Goal: Information Seeking & Learning: Learn about a topic

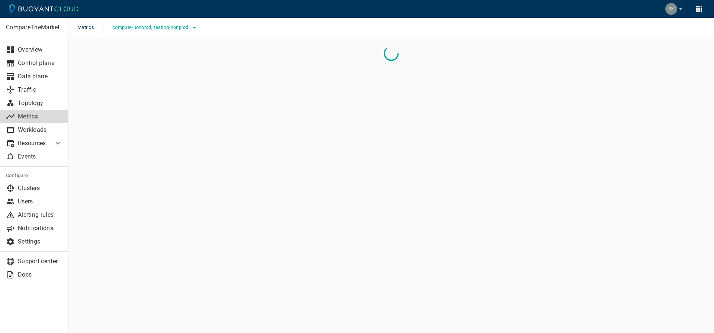
click at [197, 26] on icon "button" at bounding box center [194, 27] width 9 height 9
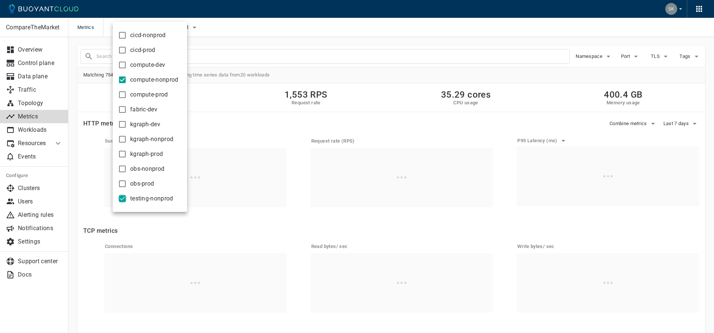
drag, startPoint x: 121, startPoint y: 199, endPoint x: 142, endPoint y: 196, distance: 21.8
click at [120, 199] on input "testing-nonprod" at bounding box center [122, 198] width 9 height 9
checkbox input "false"
click at [293, 31] on div at bounding box center [357, 166] width 714 height 333
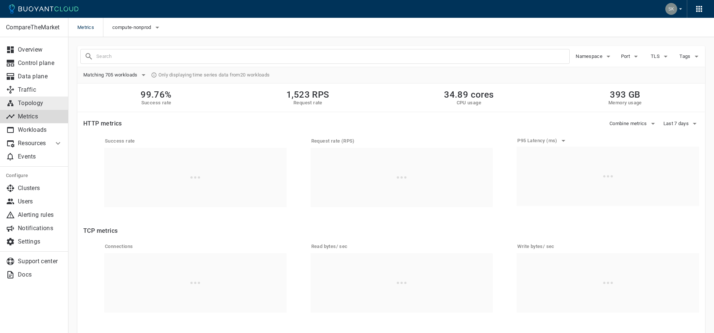
click at [24, 101] on p "Topology" at bounding box center [40, 103] width 45 height 7
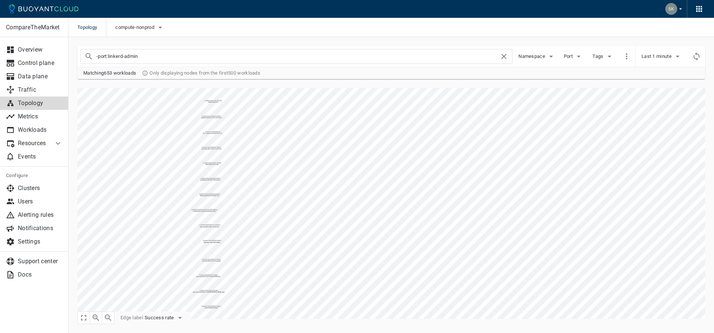
click at [179, 54] on input "-port:linkerd-admin" at bounding box center [297, 56] width 403 height 10
click at [544, 56] on span "Namespace" at bounding box center [532, 57] width 28 height 6
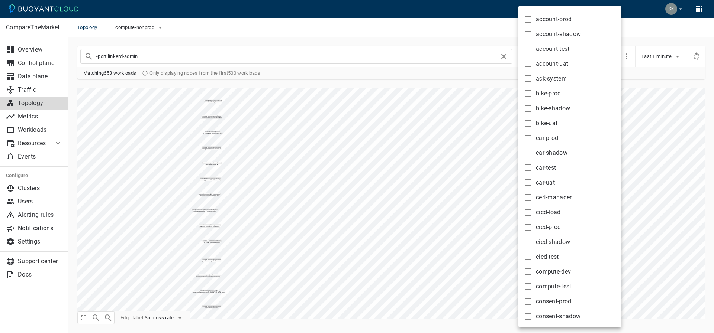
click at [527, 123] on input "bike-uat" at bounding box center [527, 123] width 9 height 9
checkbox input "true"
type input "-port:linkerd-admin namespace:bike-uat"
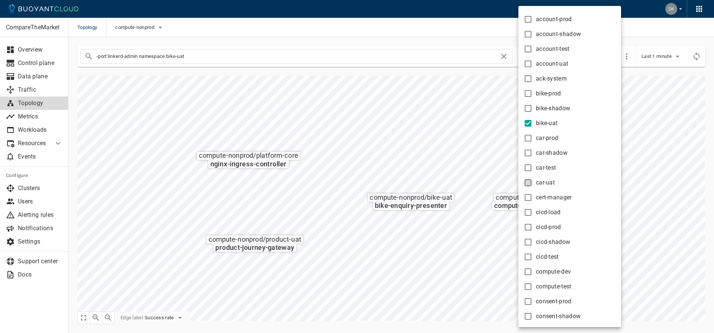
click at [528, 181] on input "car-uat" at bounding box center [527, 182] width 9 height 9
checkbox input "true"
type input "-port:linkerd-admin namespace:bike-uat namespace:car-uat"
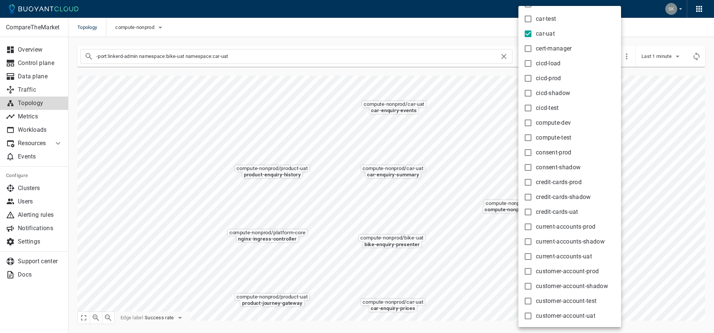
scroll to position [172, 0]
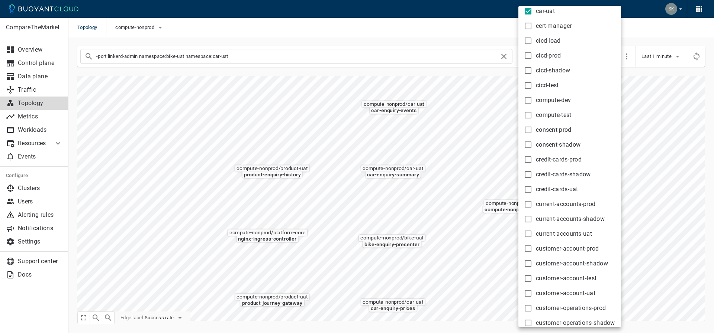
click at [528, 189] on input "credit-cards-uat" at bounding box center [527, 189] width 9 height 9
checkbox input "true"
type input "-port:linkerd-admin namespace:bike-uat namespace:car-uat namespace:credit-cards…"
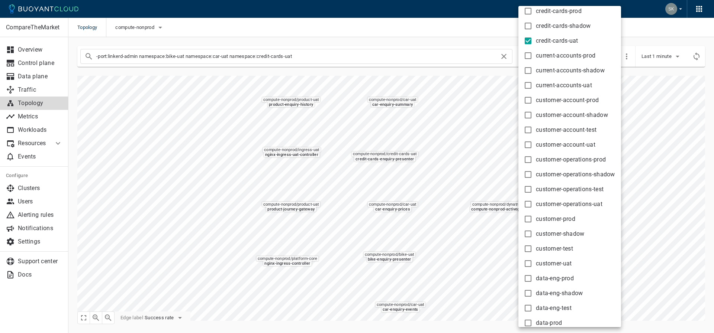
scroll to position [321, 0]
click at [528, 144] on input "customer-account-uat" at bounding box center [527, 144] width 9 height 9
checkbox input "true"
type input "-port:linkerd-admin namespace:bike-uat namespace:car-uat namespace:credit-cards…"
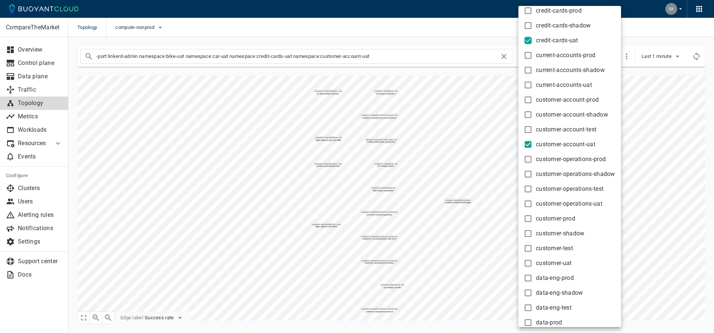
click at [529, 39] on input "credit-cards-uat" at bounding box center [527, 40] width 9 height 9
checkbox input "false"
type input "-port:linkerd-admin namespace:bike-uat namespace:car-uat namespace:customer-acc…"
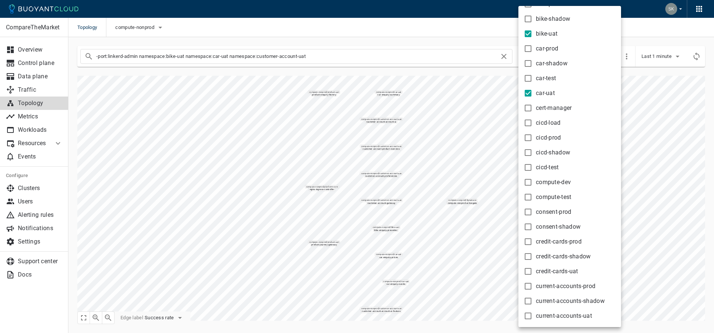
scroll to position [89, 0]
drag, startPoint x: 530, startPoint y: 92, endPoint x: 534, endPoint y: 40, distance: 52.2
click at [530, 92] on input "car-uat" at bounding box center [527, 94] width 9 height 9
checkbox input "false"
type input "-port:linkerd-admin namespace:bike-uat namespace:customer-account-uat"
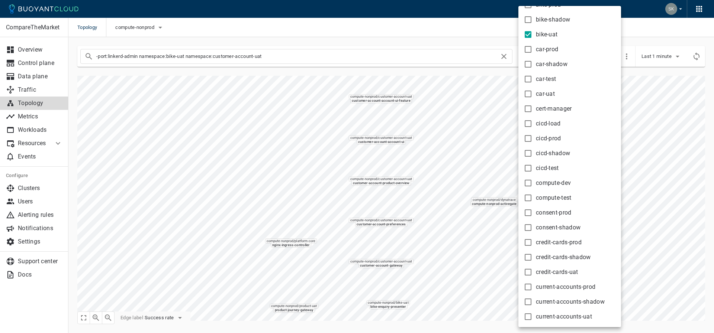
click at [529, 33] on input "bike-uat" at bounding box center [527, 34] width 9 height 9
checkbox input "false"
type input "-port:linkerd-admin namespace:customer-account-uat"
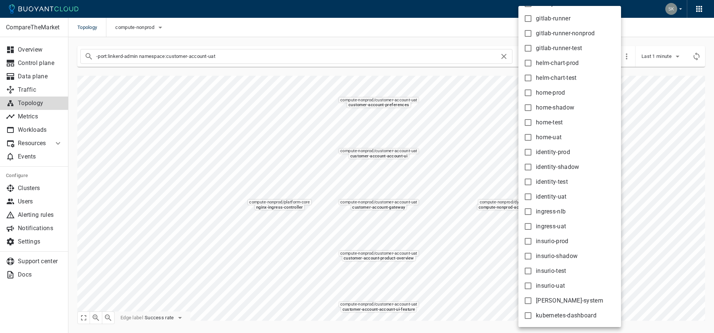
scroll to position [1029, 0]
click at [530, 93] on input "identity-uat" at bounding box center [527, 90] width 9 height 9
checkbox input "true"
type input "-port:linkerd-admin namespace:customer-account-uat namespace:identity-uat"
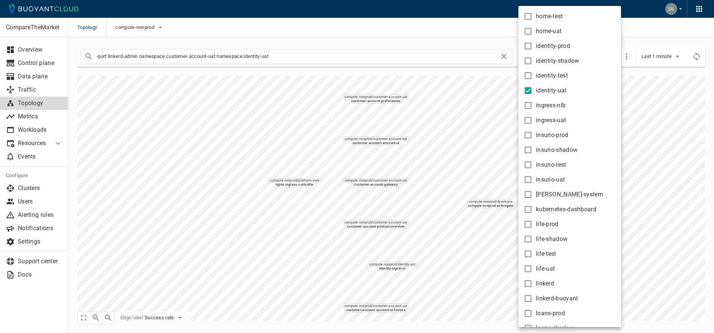
click at [527, 61] on input "identity-shadow" at bounding box center [527, 60] width 9 height 9
checkbox input "true"
type input "-port:linkerd-admin namespace:customer-account-uat namespace:identity-uat names…"
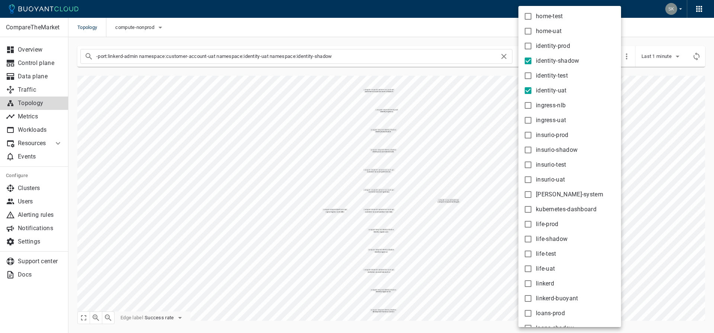
click at [530, 91] on input "identity-uat" at bounding box center [527, 90] width 9 height 9
checkbox input "false"
type input "-port:linkerd-admin namespace:customer-account-uat namespace:identity-shadow"
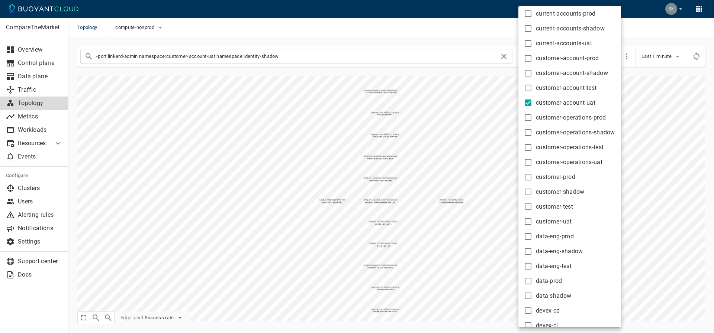
scroll to position [358, 0]
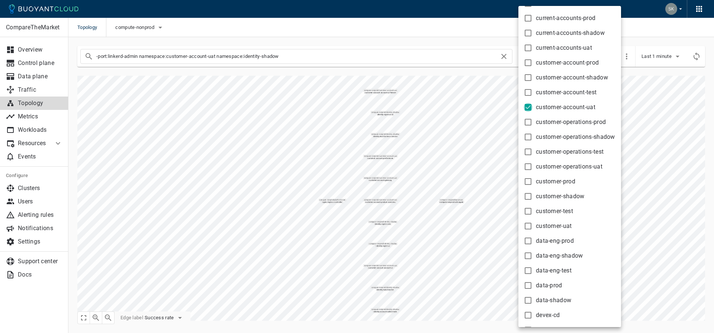
click at [528, 107] on input "customer-account-uat" at bounding box center [527, 107] width 9 height 9
checkbox input "false"
type input "-port:linkerd-admin namespace:identity-shadow"
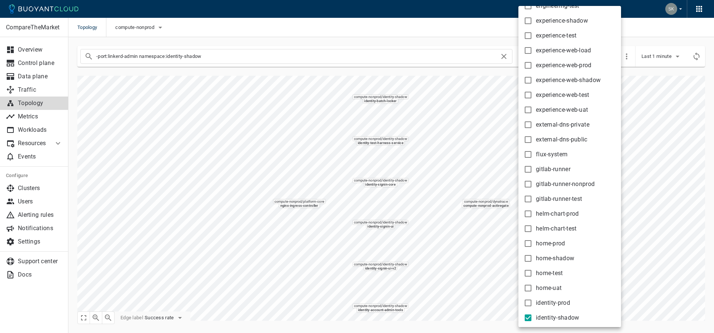
scroll to position [924, 0]
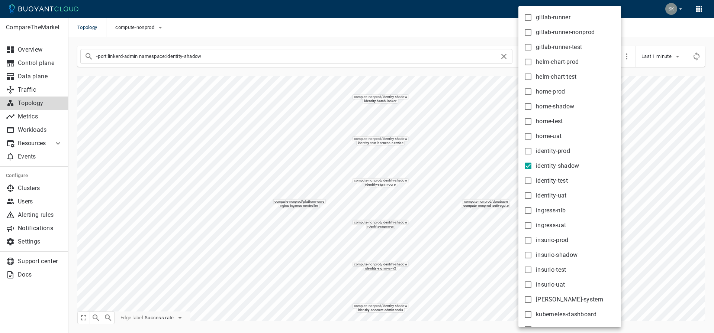
click at [529, 167] on input "identity-shadow" at bounding box center [527, 166] width 9 height 9
checkbox input "false"
type input "-port:linkerd-admin"
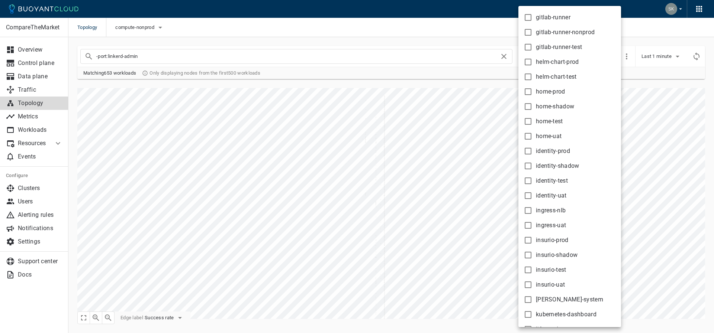
click at [527, 194] on input "identity-uat" at bounding box center [527, 195] width 9 height 9
checkbox input "true"
type input "-port:linkerd-admin namespace:identity-uat"
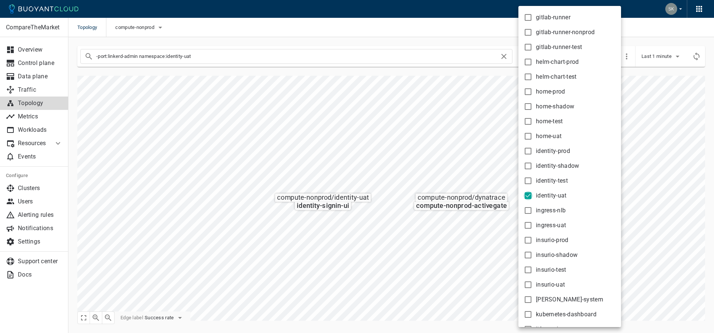
drag, startPoint x: 530, startPoint y: 193, endPoint x: 543, endPoint y: 199, distance: 15.1
click at [529, 193] on input "identity-uat" at bounding box center [527, 195] width 9 height 9
checkbox input "false"
type input "-port:linkerd-admin"
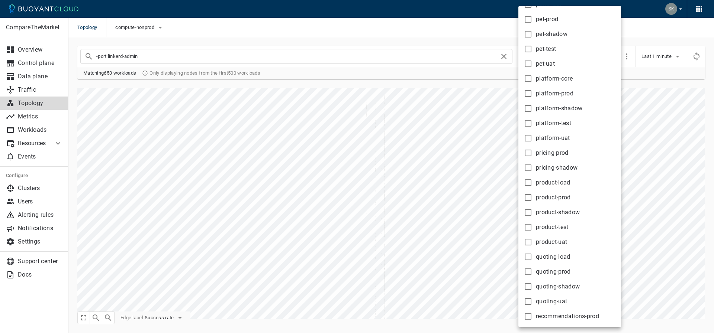
scroll to position [1905, 0]
click at [529, 75] on input "quoting-uat" at bounding box center [527, 76] width 9 height 9
checkbox input "true"
type input "-port:linkerd-admin namespace:quoting-uat"
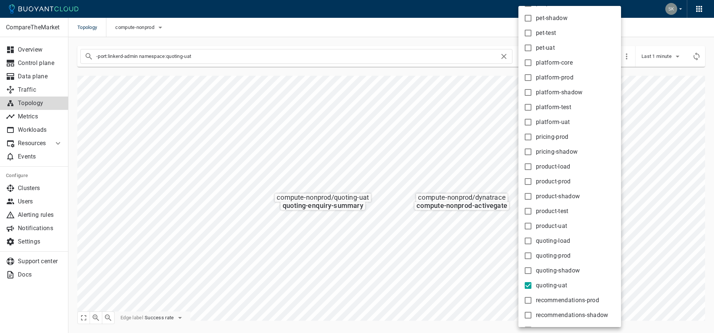
scroll to position [1680, 0]
click at [527, 136] on input "platform-uat" at bounding box center [527, 137] width 9 height 9
checkbox input "true"
type input "-port:linkerd-admin namespace:quoting-uat namespace:platform-uat"
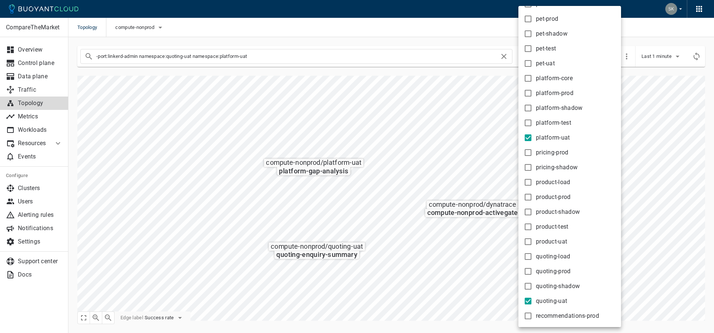
click at [320, 165] on div at bounding box center [357, 166] width 714 height 333
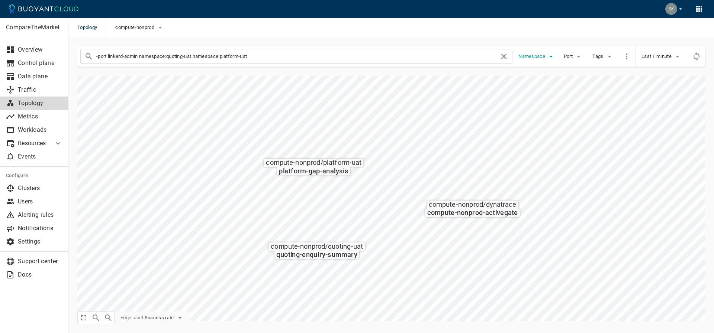
click at [539, 57] on span "Namespace" at bounding box center [532, 57] width 28 height 6
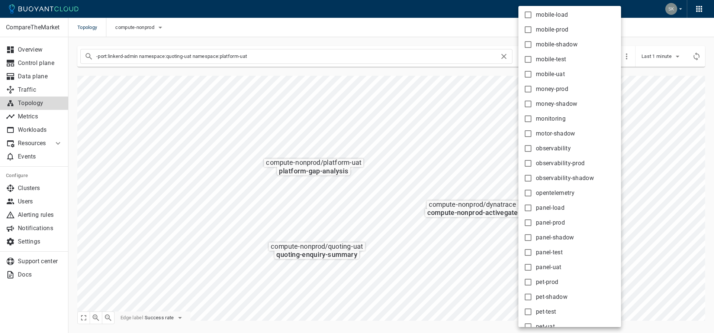
scroll to position [1393, 0]
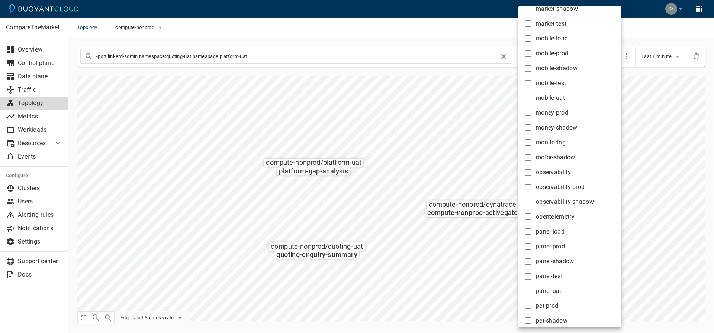
click at [528, 96] on input "mobile-uat" at bounding box center [527, 98] width 9 height 9
checkbox input "true"
type input "-port:linkerd-admin namespace:quoting-uat namespace:platform-uat namespace:mobi…"
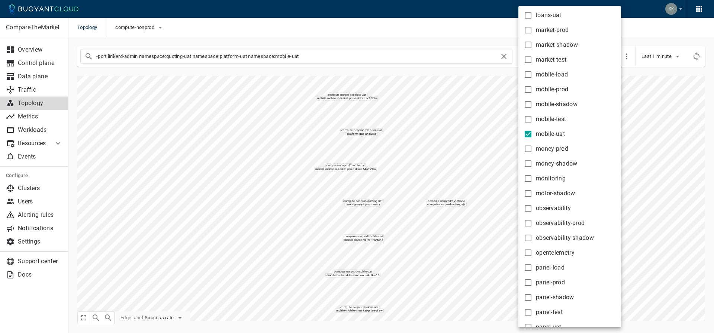
scroll to position [1345, 0]
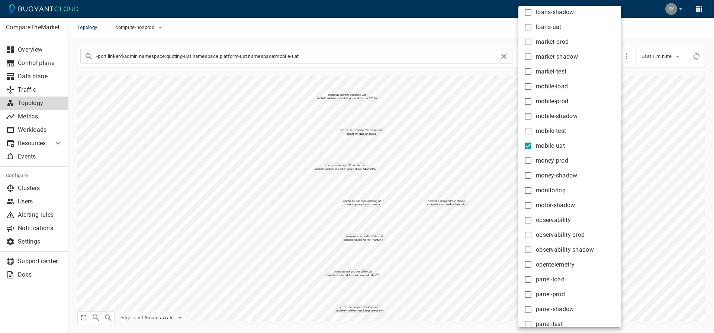
click at [528, 116] on input "mobile-shadow" at bounding box center [527, 116] width 9 height 9
checkbox input "true"
type input "-port:linkerd-admin namespace:quoting-uat namespace:platform-uat namespace:mobi…"
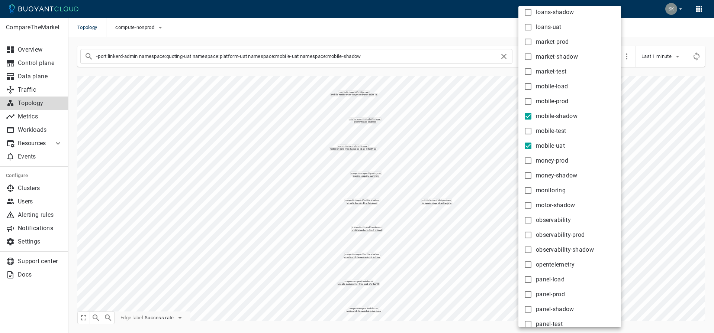
click at [528, 116] on input "mobile-shadow" at bounding box center [527, 116] width 9 height 9
checkbox input "false"
type input "-port:linkerd-admin namespace:quoting-uat namespace:platform-uat namespace:mobi…"
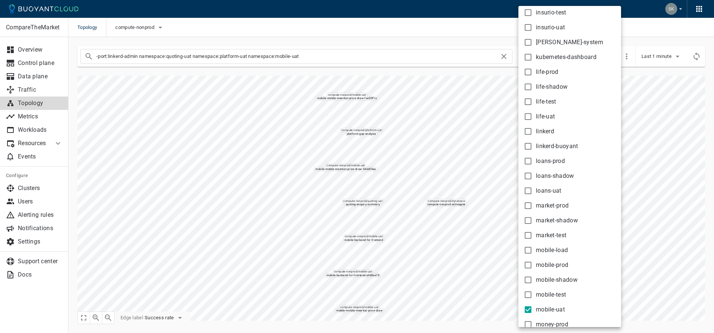
scroll to position [1177, 0]
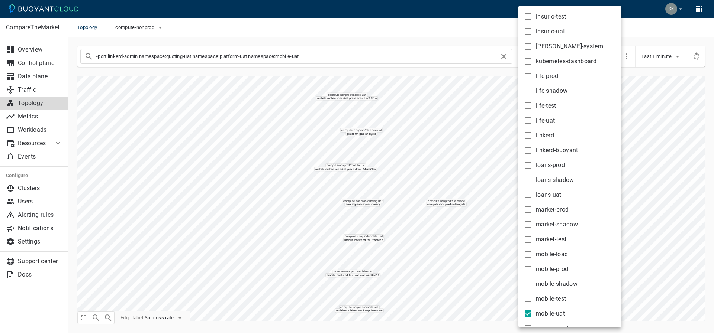
click at [528, 120] on input "life-uat" at bounding box center [527, 120] width 9 height 9
checkbox input "true"
type input "-port:linkerd-admin namespace:quoting-uat namespace:platform-uat namespace:mobi…"
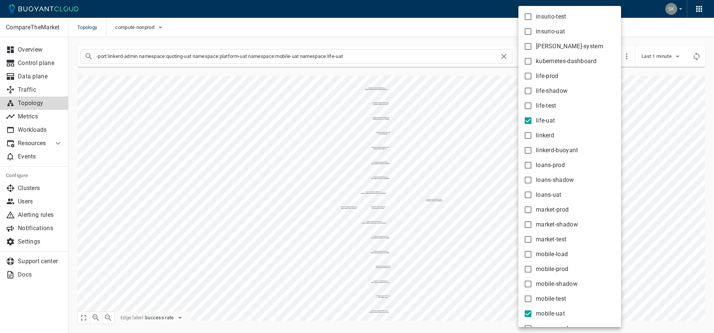
click at [505, 55] on div at bounding box center [357, 166] width 714 height 333
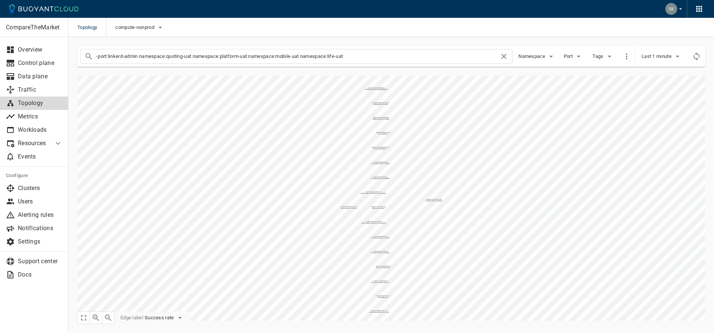
click at [350, 52] on input "-port:linkerd-admin namespace:quoting-uat namespace:platform-uat namespace:mobi…" at bounding box center [297, 56] width 403 height 10
click at [504, 58] on icon at bounding box center [503, 56] width 5 height 5
click at [578, 57] on icon "button" at bounding box center [578, 57] width 4 height 2
click at [52, 101] on label "dns-tcp ( 53 )" at bounding box center [33, 105] width 37 height 9
click at [25, 102] on input "dns-tcp ( 53 )" at bounding box center [21, 104] width 7 height 5
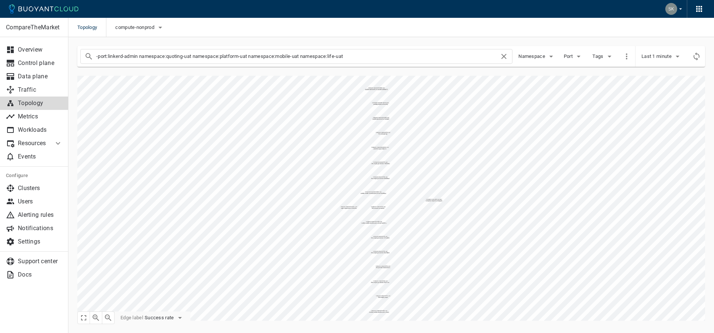
checkbox input "true"
click at [96, 101] on p "dns-tcp ( 53 )" at bounding box center [57, 105] width 78 height 9
checkbox input "false"
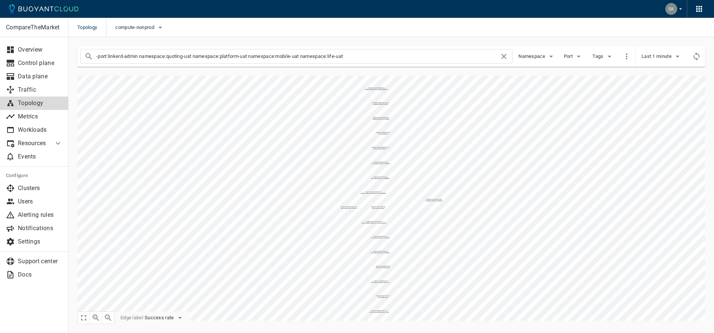
checkbox input "false"
type input "-port:dns-tcp"
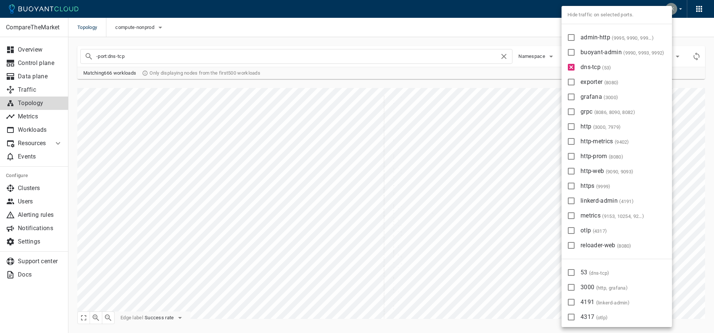
click at [397, 39] on div at bounding box center [357, 166] width 714 height 333
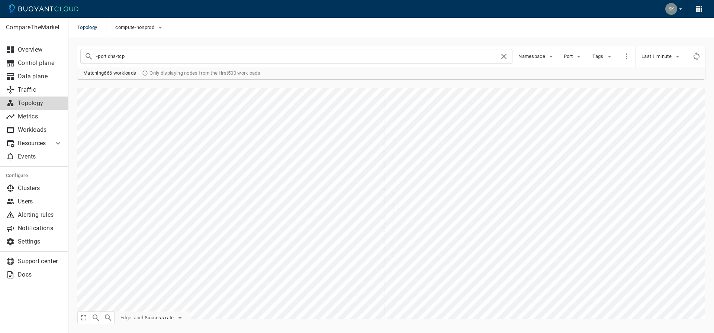
click at [48, 143] on li "Resources" at bounding box center [27, 143] width 54 height 13
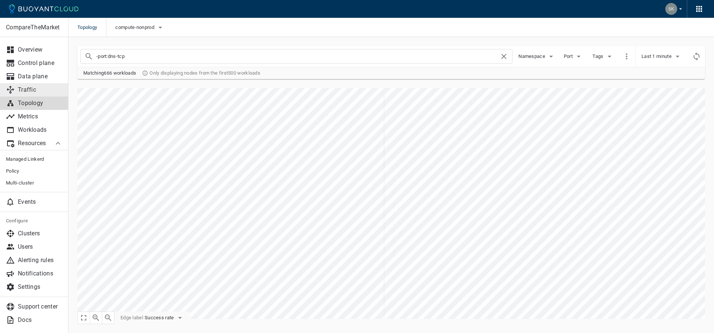
drag, startPoint x: 35, startPoint y: 102, endPoint x: 28, endPoint y: 85, distance: 18.0
click at [35, 102] on p "Topology" at bounding box center [40, 103] width 45 height 7
click at [28, 85] on link "Traffic" at bounding box center [34, 89] width 68 height 13
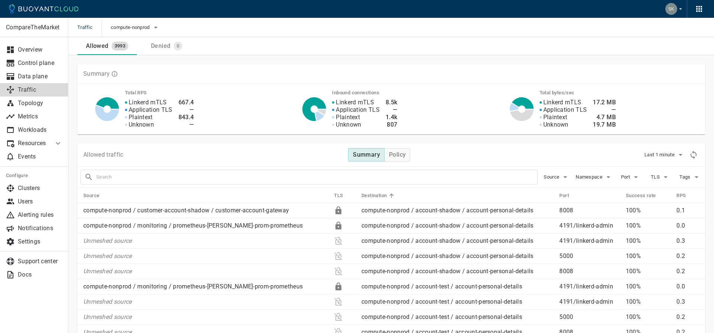
click at [157, 178] on input "text" at bounding box center [316, 177] width 441 height 10
click at [602, 178] on span "Namespace" at bounding box center [589, 177] width 28 height 6
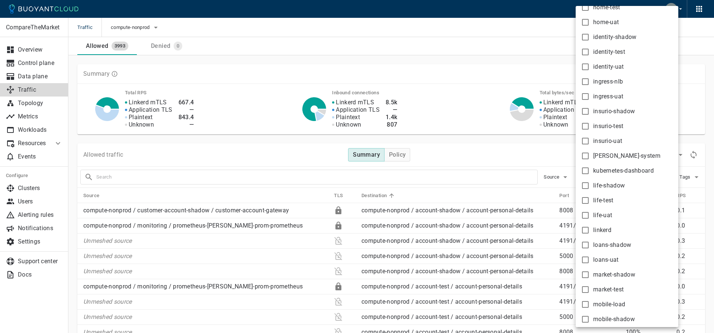
scroll to position [728, 0]
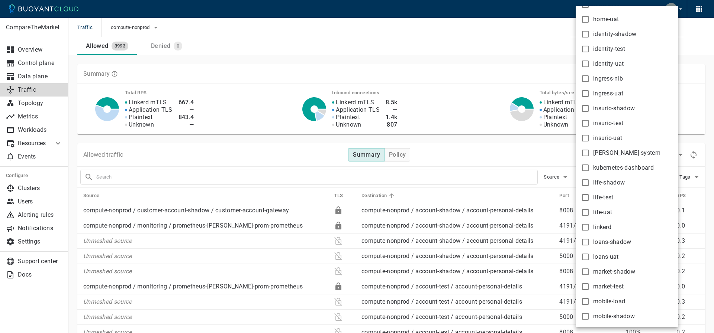
click at [605, 63] on span "identity-uat" at bounding box center [608, 63] width 31 height 7
click at [589, 63] on input "identity-uat" at bounding box center [585, 63] width 9 height 9
checkbox input "true"
type input "namespace:identity-uat"
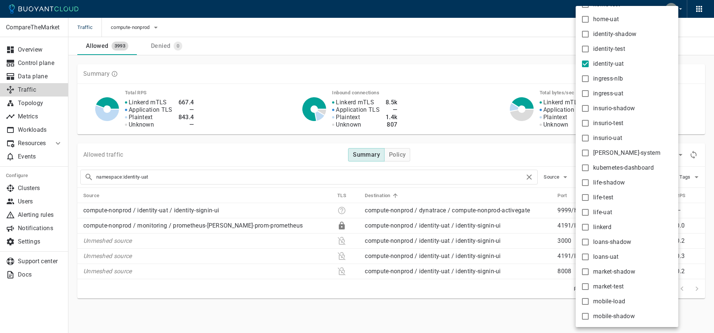
drag, startPoint x: 179, startPoint y: 211, endPoint x: 183, endPoint y: 210, distance: 4.2
click at [179, 211] on div at bounding box center [357, 166] width 714 height 333
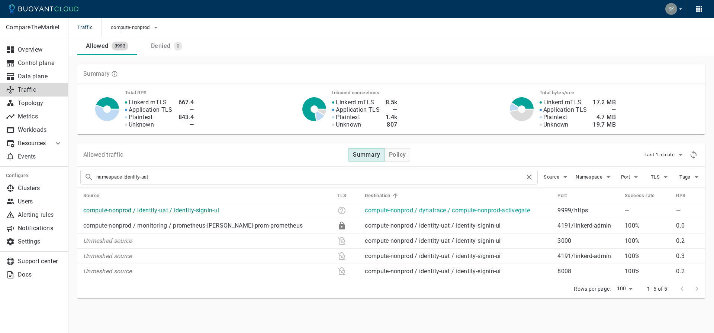
click at [162, 209] on link "compute-nonprod / identity-uat / identity-signin-ui" at bounding box center [151, 210] width 136 height 7
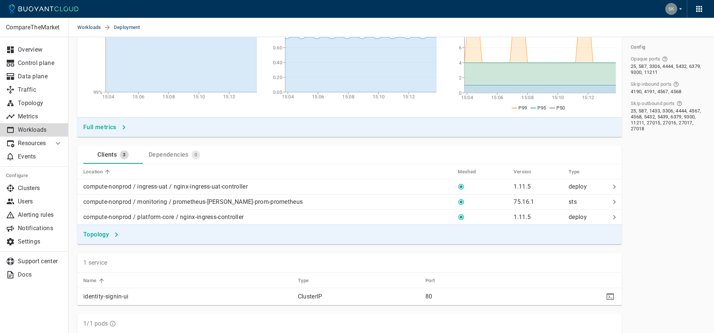
scroll to position [133, 0]
click at [169, 151] on div "Dependencies" at bounding box center [167, 153] width 43 height 10
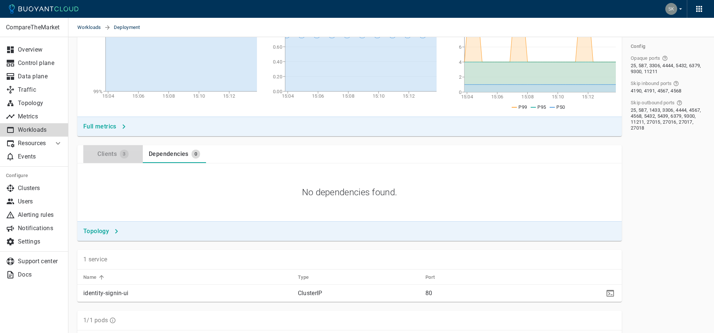
click at [107, 155] on div "Clients" at bounding box center [105, 153] width 22 height 10
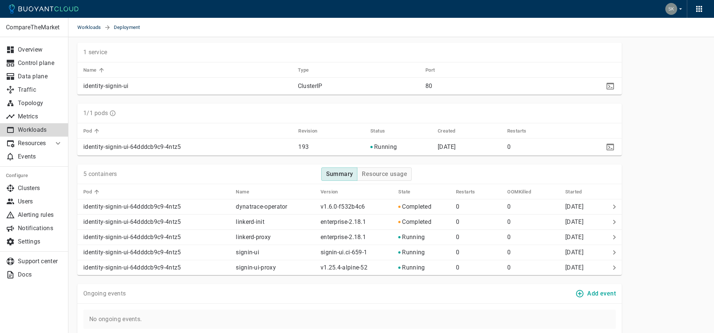
scroll to position [394, 0]
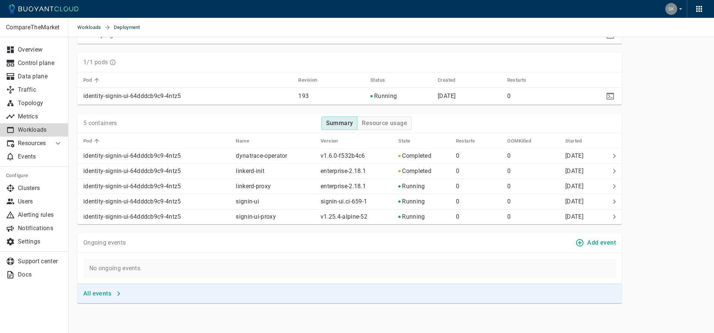
drag, startPoint x: 99, startPoint y: 293, endPoint x: 148, endPoint y: 281, distance: 50.9
click at [99, 293] on h4 "All events" at bounding box center [97, 293] width 28 height 7
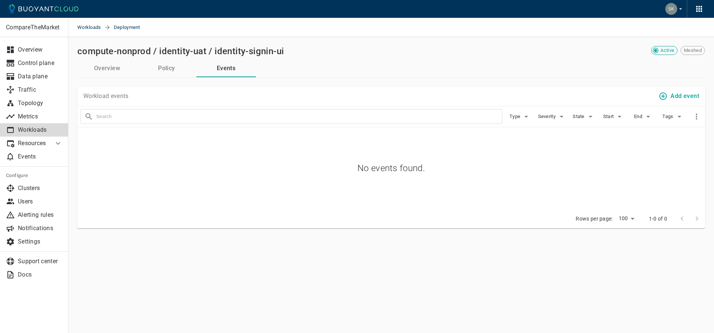
click at [171, 67] on button "Policy" at bounding box center [166, 68] width 59 height 18
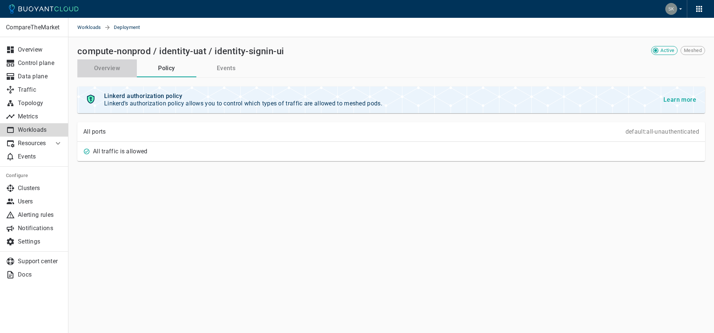
click at [115, 70] on button "Overview" at bounding box center [106, 68] width 59 height 18
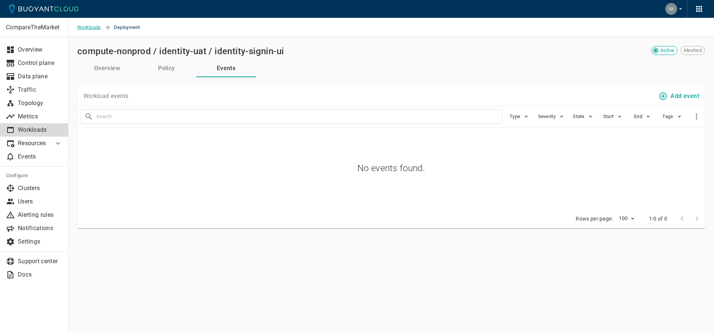
click at [84, 26] on span "Workloads" at bounding box center [90, 27] width 27 height 19
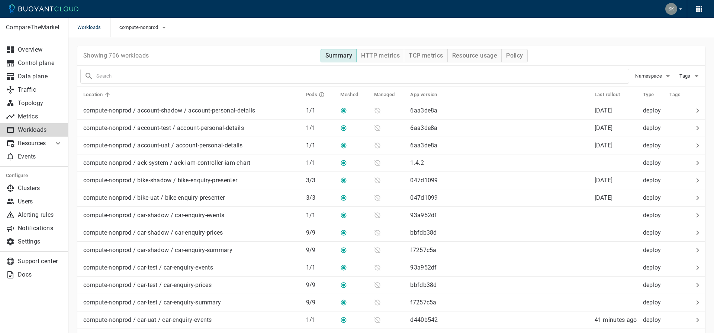
click at [146, 76] on input "text" at bounding box center [362, 76] width 532 height 10
type input "identity"
click at [651, 74] on span "Namespace" at bounding box center [649, 76] width 28 height 6
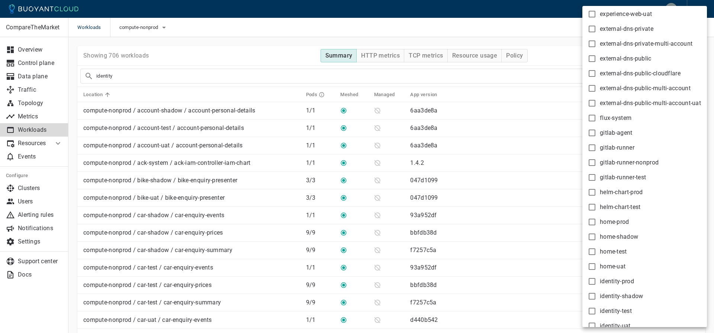
scroll to position [995, 0]
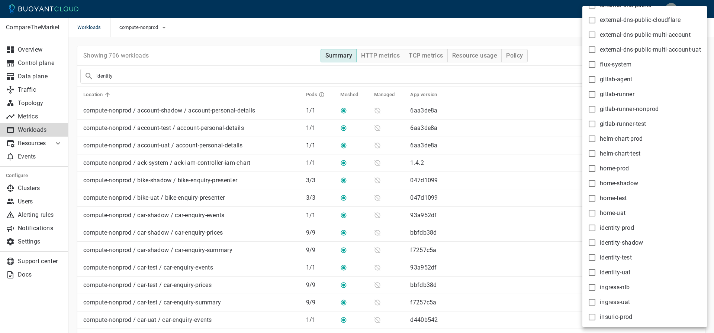
click at [620, 243] on span "identity-shadow" at bounding box center [620, 242] width 43 height 7
click at [596, 243] on input "identity-shadow" at bounding box center [591, 243] width 9 height 9
checkbox input "true"
type input "namespace:identity-shadow"
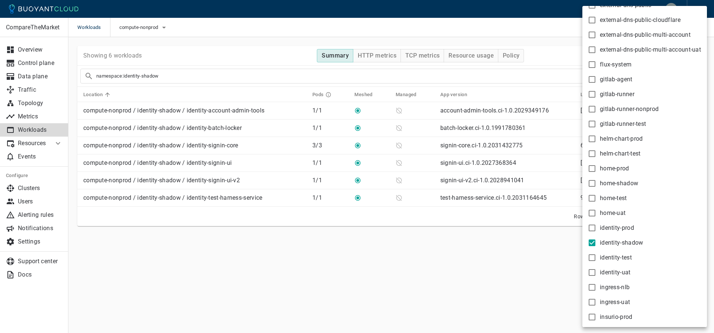
click at [282, 272] on div at bounding box center [357, 166] width 714 height 333
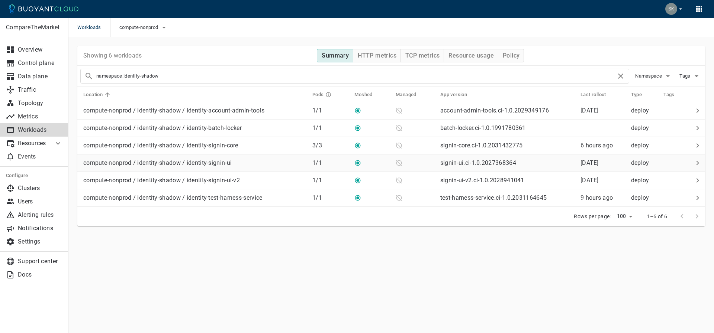
click at [697, 164] on icon at bounding box center [697, 163] width 3 height 4
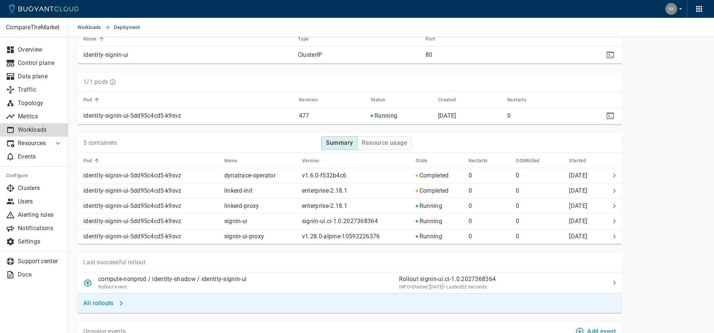
scroll to position [478, 0]
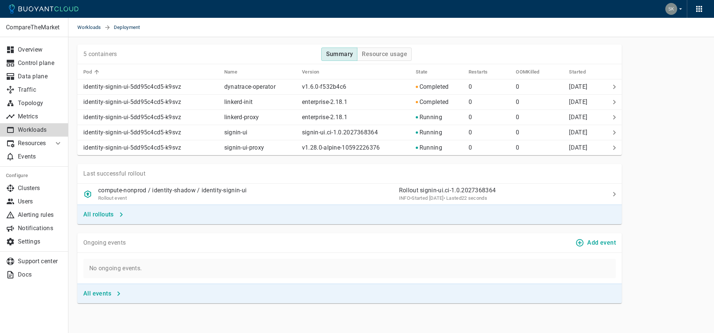
click at [99, 292] on h4 "All events" at bounding box center [97, 293] width 28 height 7
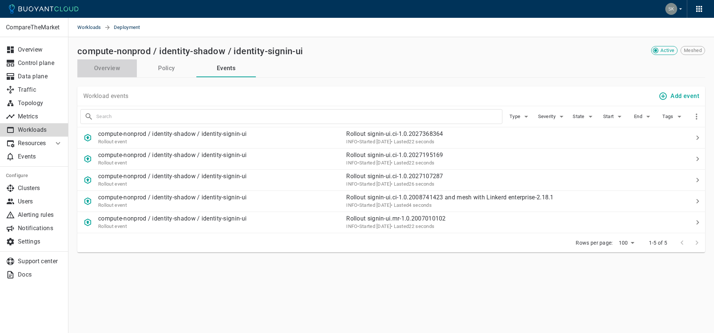
click at [119, 66] on button "Overview" at bounding box center [106, 68] width 59 height 18
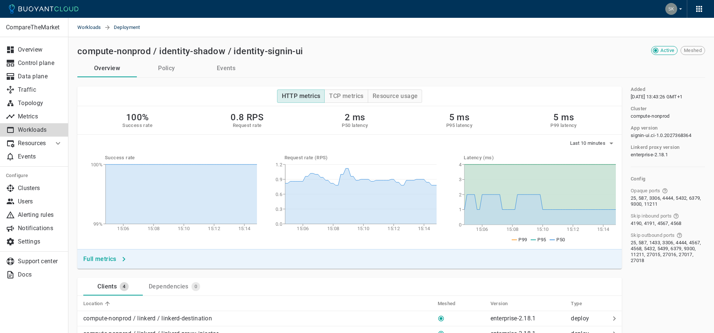
click at [166, 69] on button "Policy" at bounding box center [166, 68] width 59 height 18
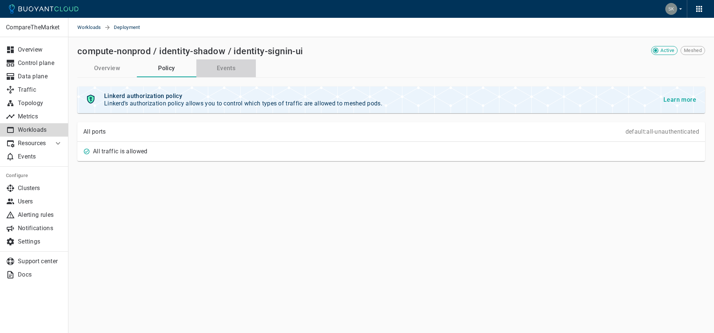
drag, startPoint x: 226, startPoint y: 68, endPoint x: 149, endPoint y: 70, distance: 77.0
click at [226, 68] on button "Events" at bounding box center [225, 68] width 59 height 18
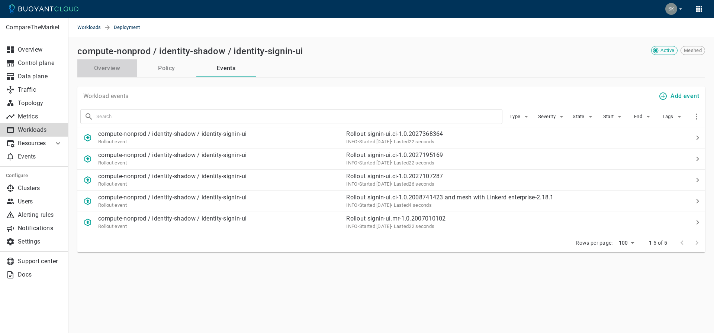
click at [113, 69] on button "Overview" at bounding box center [106, 68] width 59 height 18
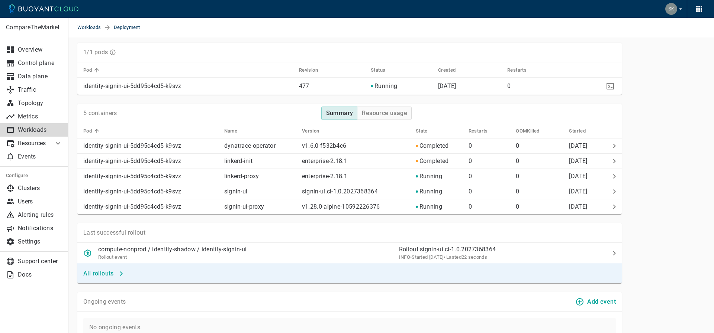
scroll to position [478, 0]
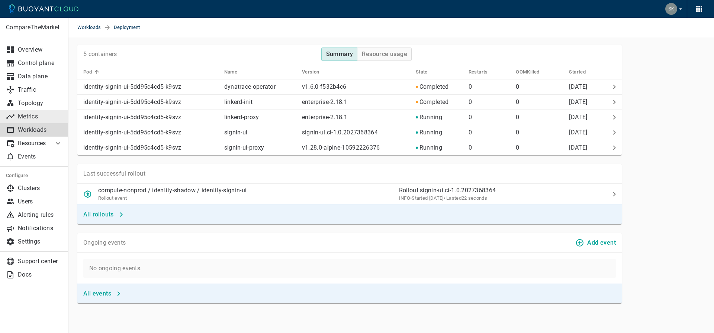
click at [28, 118] on p "Metrics" at bounding box center [40, 116] width 45 height 7
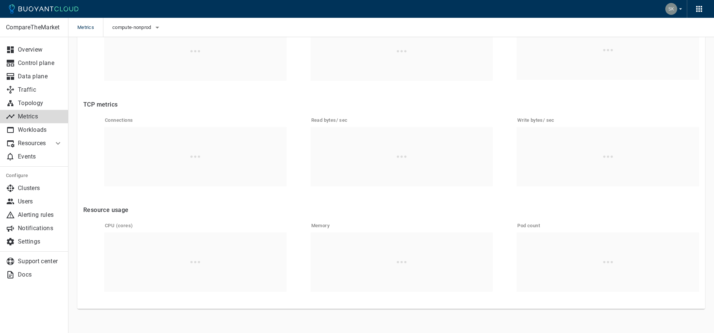
scroll to position [126, 0]
click at [36, 101] on p "Topology" at bounding box center [40, 103] width 45 height 7
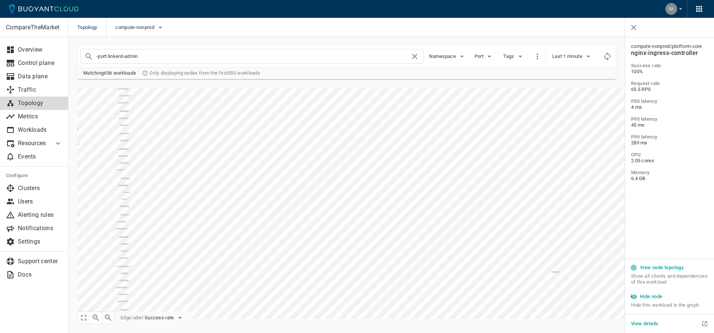
drag, startPoint x: 664, startPoint y: 267, endPoint x: 674, endPoint y: 262, distance: 11.3
click at [664, 267] on h5 "View node topology" at bounding box center [661, 268] width 43 height 6
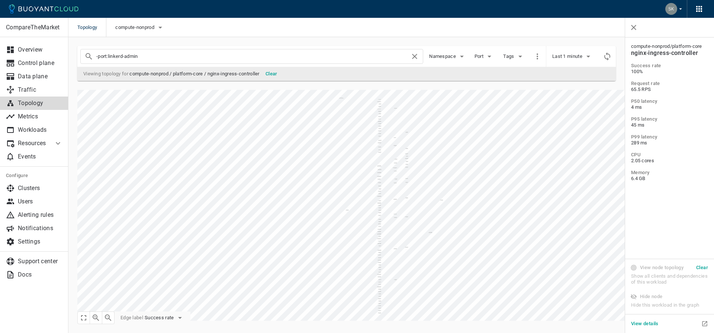
click at [653, 324] on h5 "View details" at bounding box center [645, 324] width 28 height 6
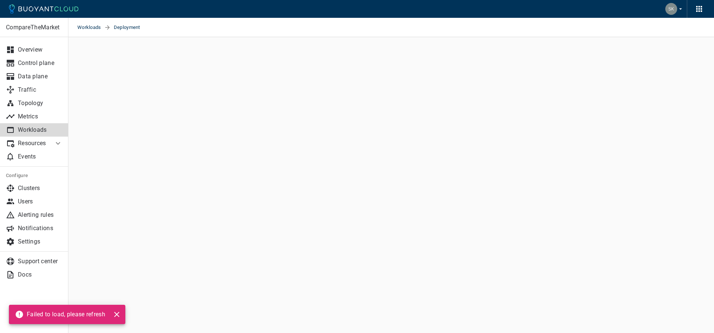
click at [92, 311] on p "Failed to load, please refresh" at bounding box center [66, 314] width 78 height 7
